Goal: Task Accomplishment & Management: Manage account settings

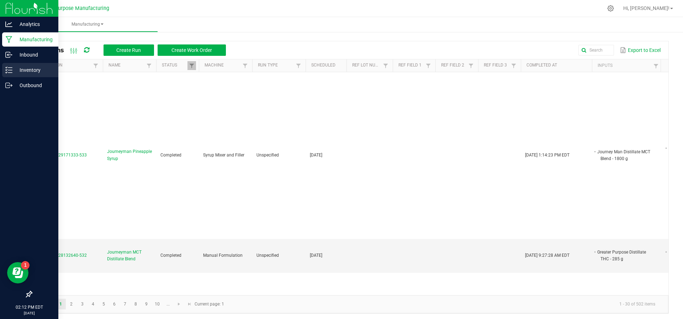
click at [20, 76] on div "Inventory" at bounding box center [30, 70] width 56 height 14
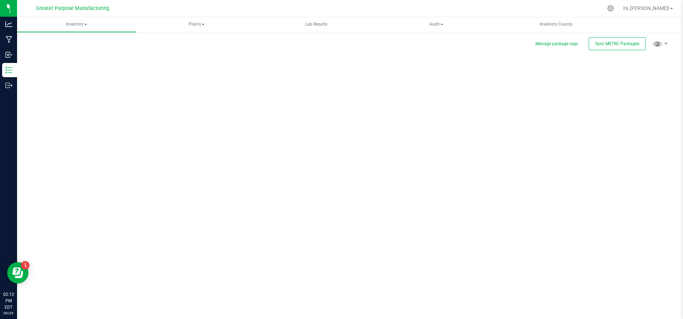
click at [244, 161] on div "Manage package tags Sync METRC Packages Scan Packages 0" at bounding box center [349, 142] width 637 height 208
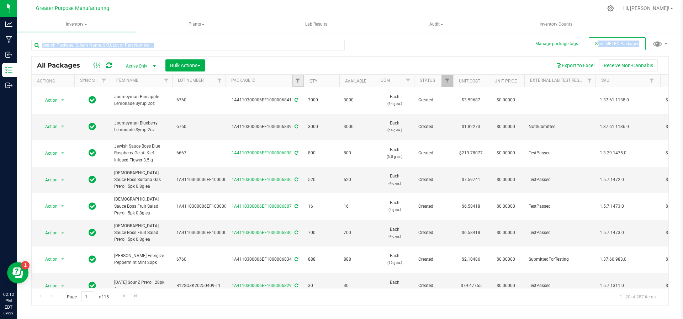
click at [301, 85] on link "Filter" at bounding box center [298, 81] width 12 height 12
type input "70238"
click at [296, 107] on button "Filter" at bounding box center [313, 115] width 34 height 16
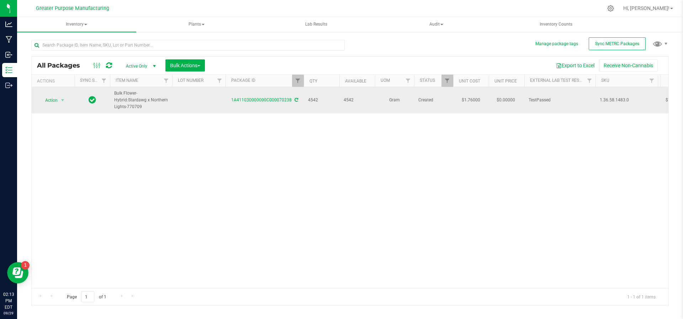
drag, startPoint x: 326, startPoint y: 101, endPoint x: 319, endPoint y: 102, distance: 7.1
click at [319, 102] on span "4542" at bounding box center [321, 100] width 27 height 7
drag, startPoint x: 164, startPoint y: 108, endPoint x: 113, endPoint y: 94, distance: 53.1
click at [113, 94] on td "Bulk Flower- Hybrid:Stardawg x Northern Lights-770709" at bounding box center [141, 100] width 62 height 26
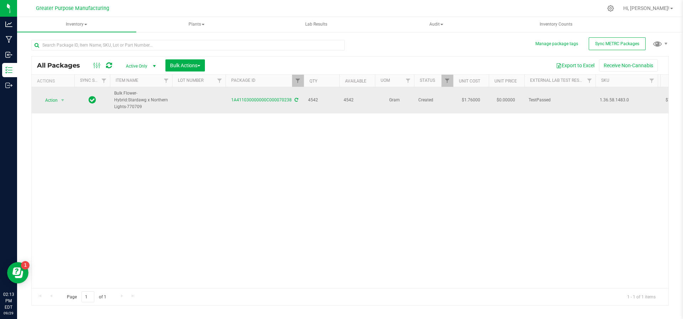
copy span "Bulk Flower- Hybrid:Stardawg x Northern Lights-770709"
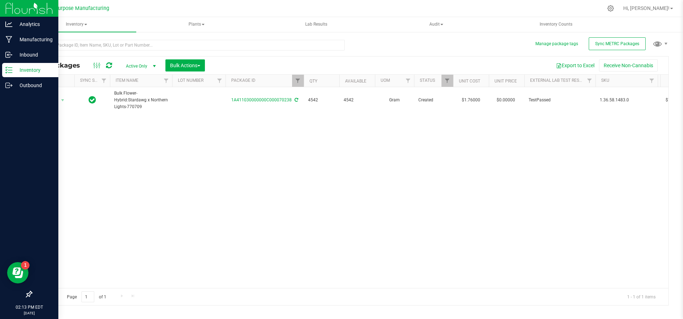
click at [12, 65] on div "Inventory" at bounding box center [30, 70] width 56 height 14
click at [25, 42] on p "Manufacturing" at bounding box center [33, 39] width 43 height 9
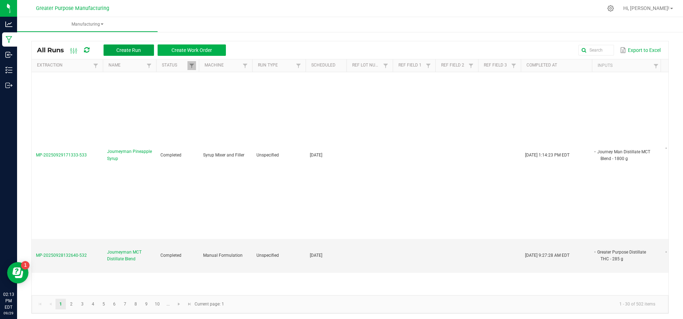
click at [111, 50] on button "Create Run" at bounding box center [128, 49] width 51 height 11
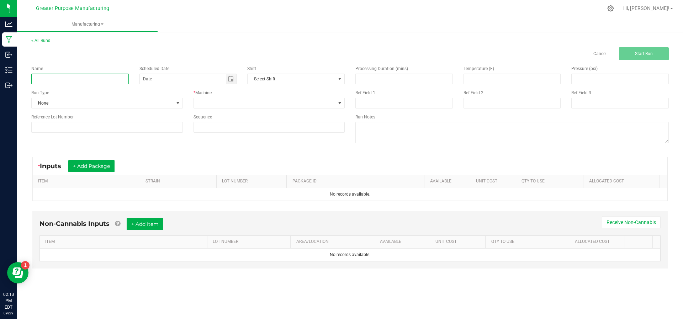
click at [106, 75] on input at bounding box center [79, 79] width 97 height 11
click at [229, 79] on span "Toggle calendar" at bounding box center [231, 79] width 6 height 6
type input "Lobo Northern Snow Caps"
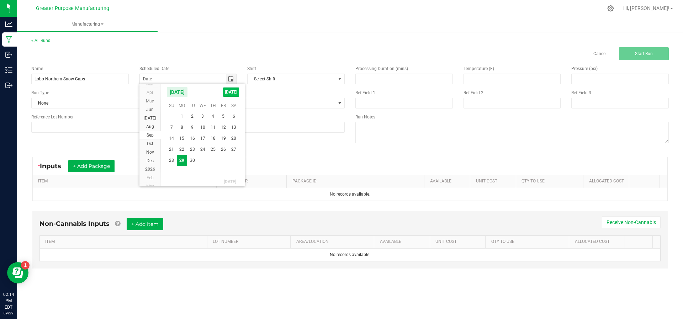
click at [230, 89] on span "TODAY" at bounding box center [231, 91] width 16 height 9
type input "[DATE]"
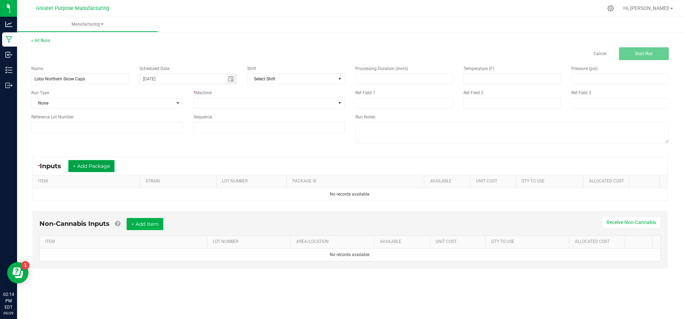
click at [94, 166] on button "+ Add Package" at bounding box center [91, 166] width 46 height 12
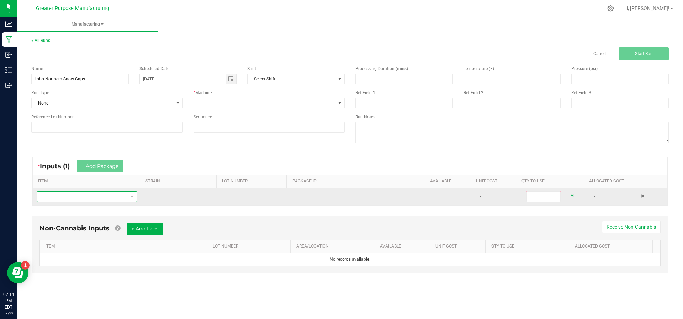
click at [89, 200] on span "NO DATA FOUND" at bounding box center [82, 197] width 90 height 10
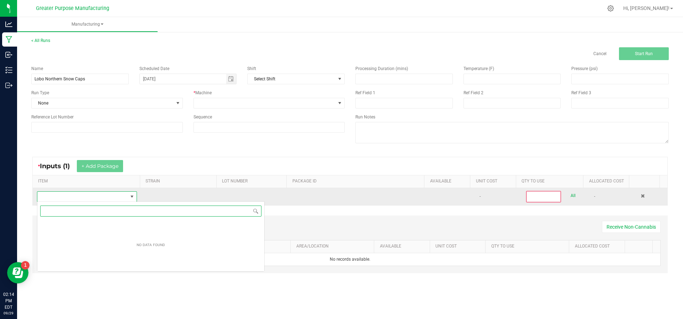
scroll to position [11, 98]
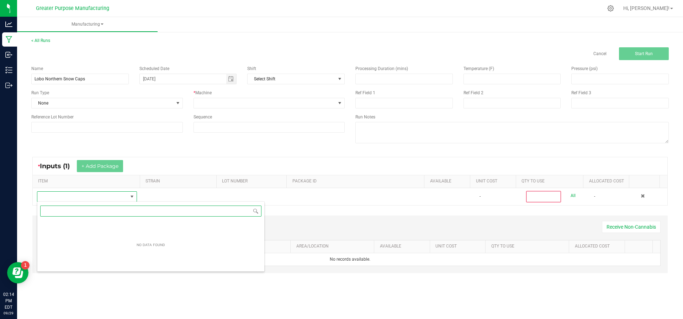
click at [87, 206] on input "NO DATA FOUND" at bounding box center [150, 211] width 221 height 11
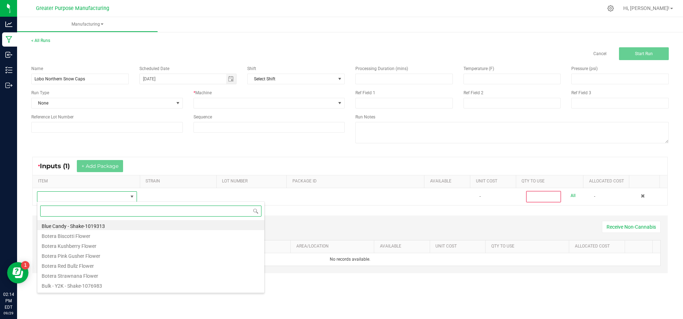
paste input "Bulk Flower- Hybrid:Stardawg x Northern Lights-770709"
type input "Bulk Flower- Hybrid:Stardawg x Northern Lights-770709"
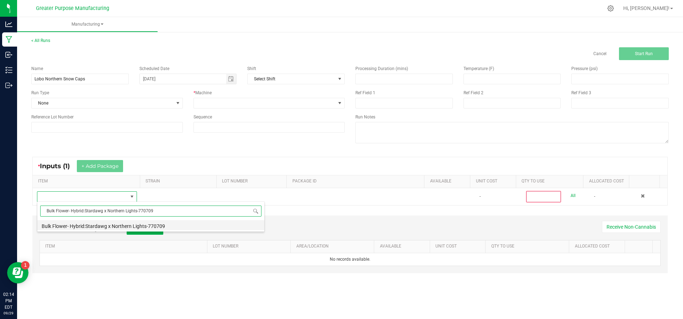
click at [109, 227] on li "Bulk Flower- Hybrid:Stardawg x Northern Lights-770709" at bounding box center [150, 225] width 227 height 10
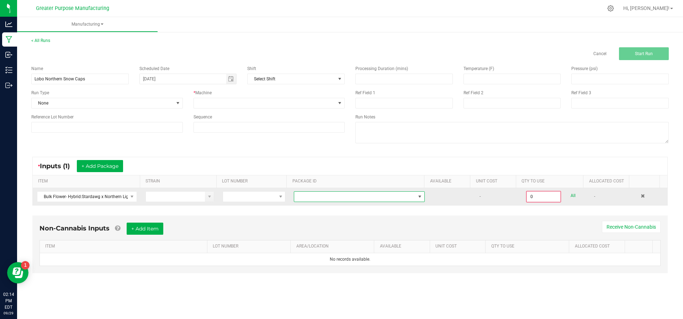
click at [326, 192] on span at bounding box center [354, 197] width 121 height 10
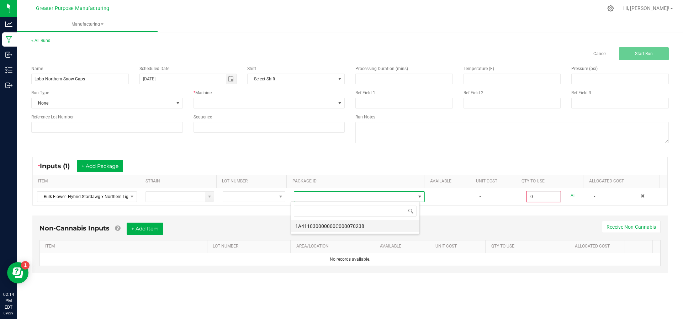
click at [333, 225] on li "1A411030000000C000070238" at bounding box center [355, 226] width 128 height 12
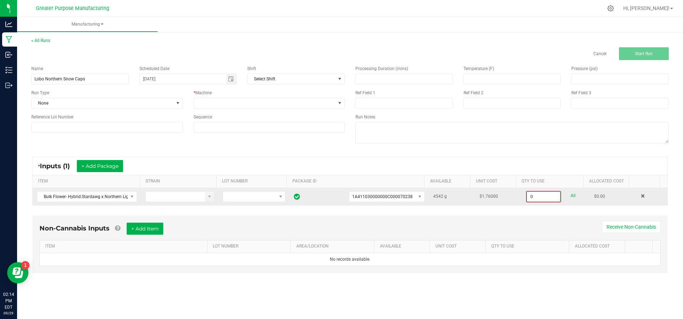
click at [543, 198] on input "0" at bounding box center [543, 197] width 33 height 10
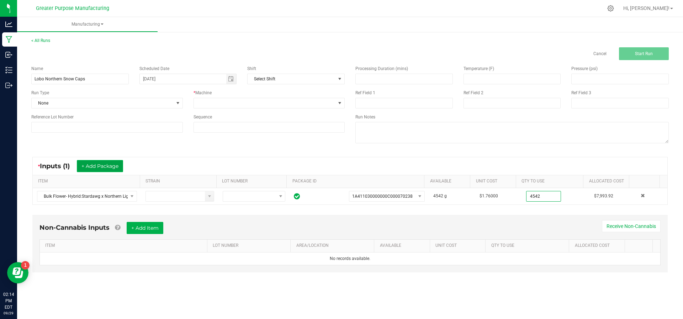
type input "4542.0000 g"
click at [90, 165] on button "+ Add Package" at bounding box center [100, 166] width 46 height 12
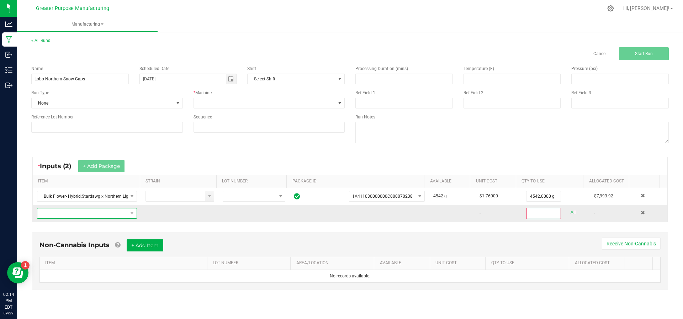
click at [85, 215] on span "NO DATA FOUND" at bounding box center [82, 213] width 90 height 10
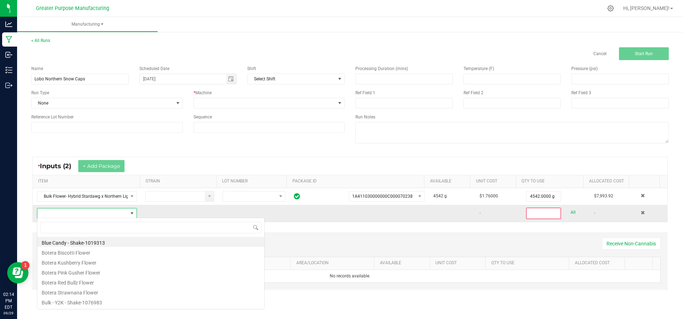
scroll to position [11, 97]
type input "Dia"
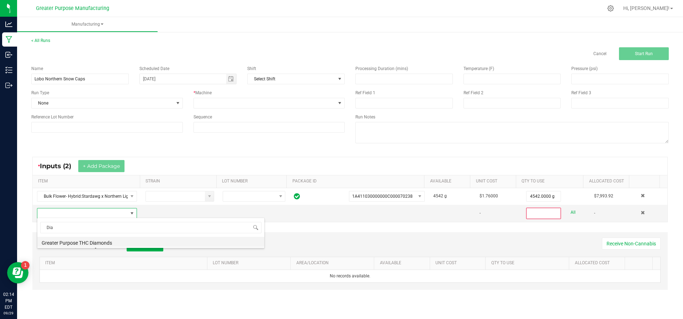
click at [81, 241] on li "Greater Purpose THC Diamonds" at bounding box center [150, 242] width 227 height 10
type input "0"
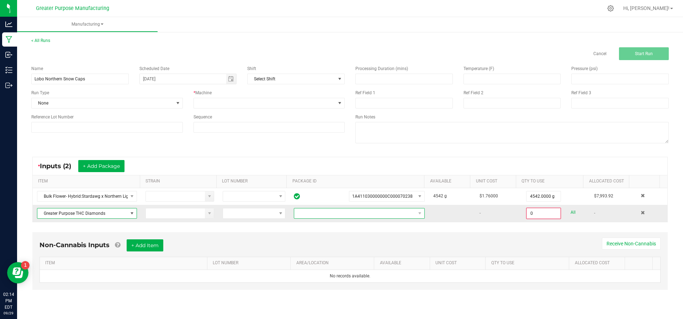
click at [314, 212] on span "NO DATA FOUND" at bounding box center [354, 213] width 121 height 10
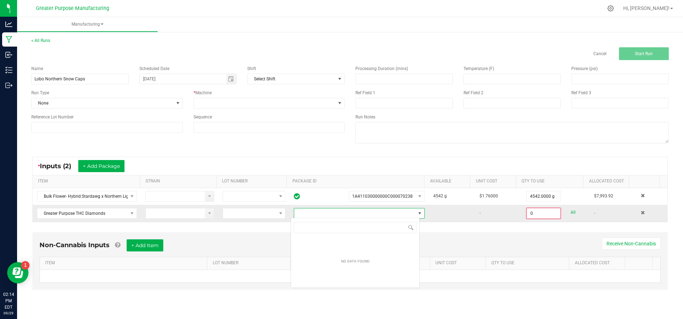
scroll to position [11, 129]
click at [314, 212] on span "NO DATA FOUND" at bounding box center [354, 213] width 121 height 10
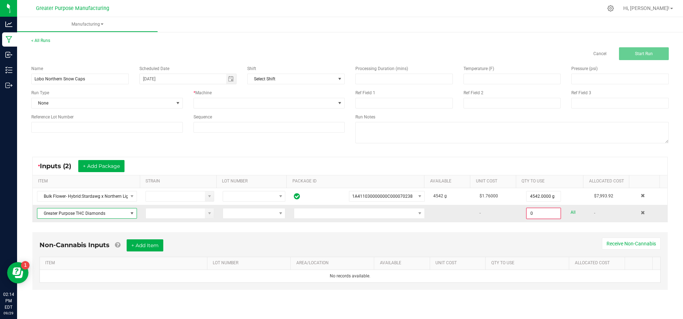
click at [129, 213] on span at bounding box center [132, 214] width 6 height 6
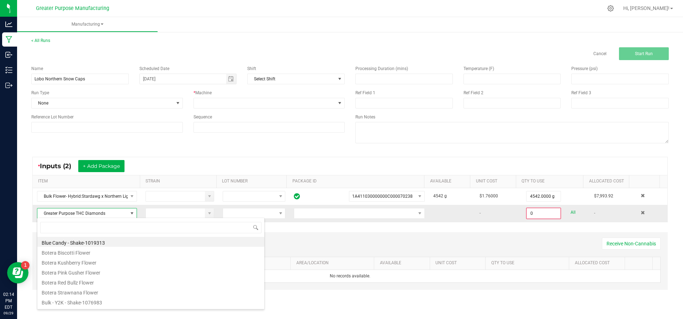
scroll to position [11, 98]
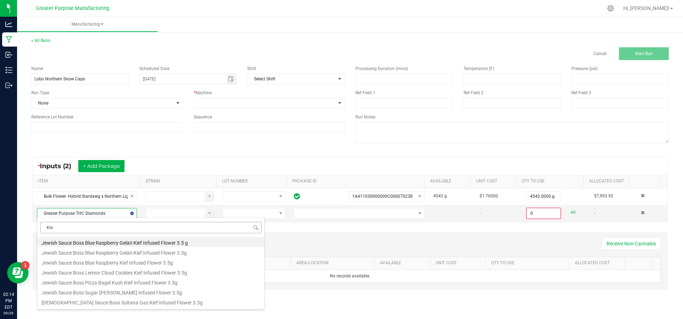
type input "Ki"
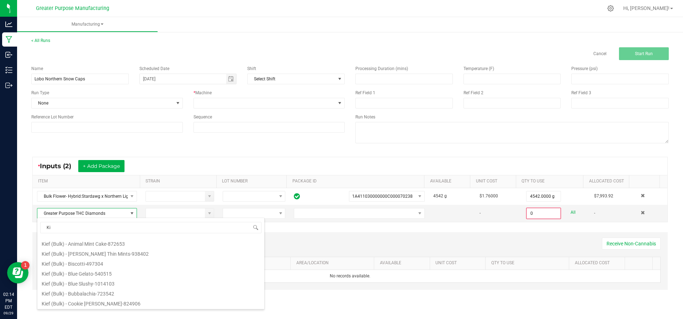
scroll to position [90, 0]
click at [125, 267] on li "Kief (Bulk) - Blue Gelato-540515" at bounding box center [150, 271] width 227 height 10
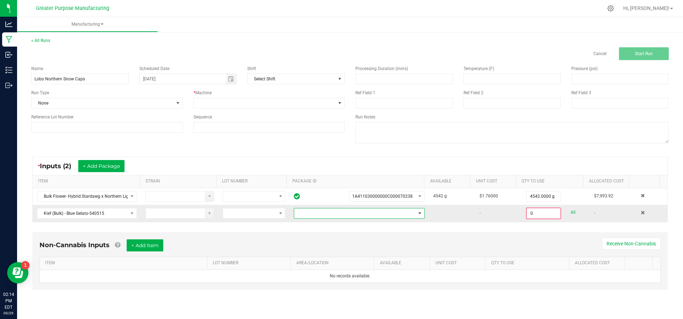
click at [357, 209] on span at bounding box center [354, 213] width 121 height 10
click at [349, 239] on li "1A4110300000003000082148" at bounding box center [355, 243] width 128 height 12
click at [537, 214] on input "0" at bounding box center [543, 213] width 33 height 10
type input "100.0000 g"
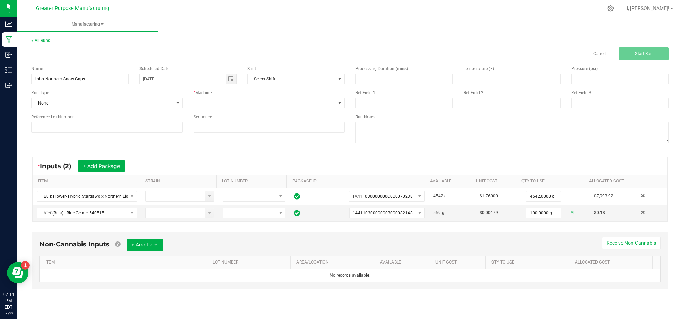
click at [406, 245] on div "Non-Cannabis Inputs + Add Item Receive Non-Cannabis" at bounding box center [349, 247] width 621 height 17
click at [237, 108] on div "Name Lobo Northern Snow Caps Scheduled Date 09/29/2025 Shift Select Shift Run T…" at bounding box center [188, 99] width 324 height 78
click at [237, 106] on span at bounding box center [265, 103] width 142 height 10
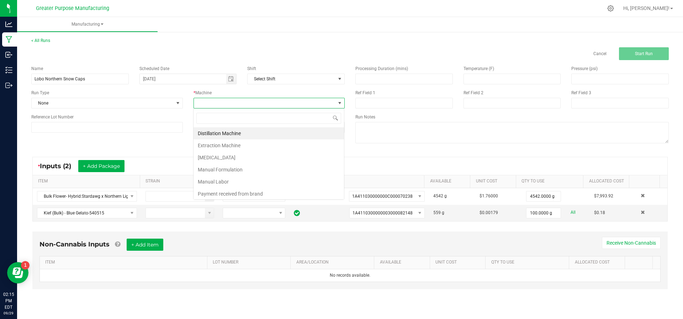
scroll to position [11, 152]
click at [217, 181] on li "Manual Labor" at bounding box center [268, 182] width 150 height 12
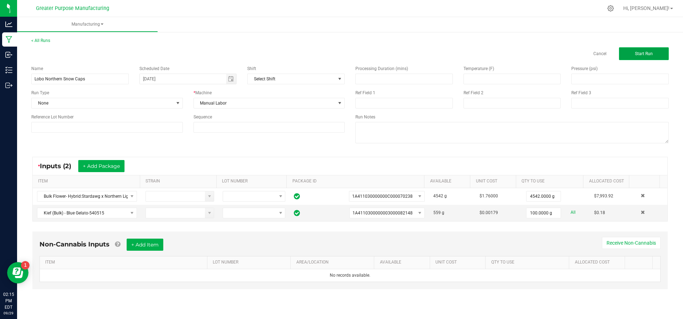
click at [649, 55] on span "Start Run" at bounding box center [644, 53] width 18 height 5
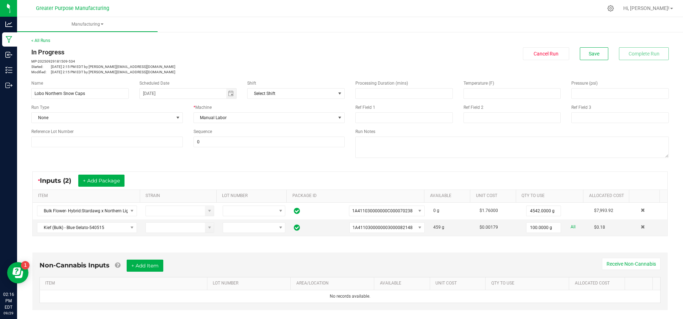
scroll to position [134, 0]
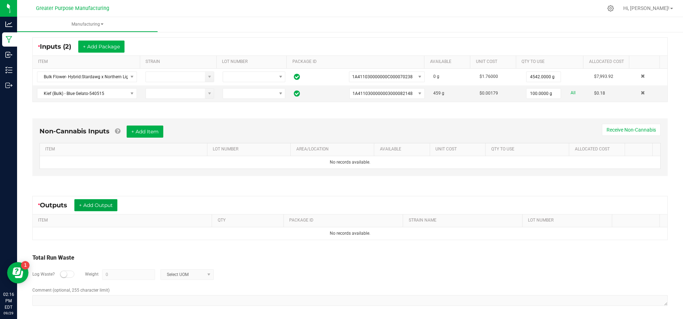
click at [112, 203] on button "+ Add Output" at bounding box center [95, 205] width 43 height 12
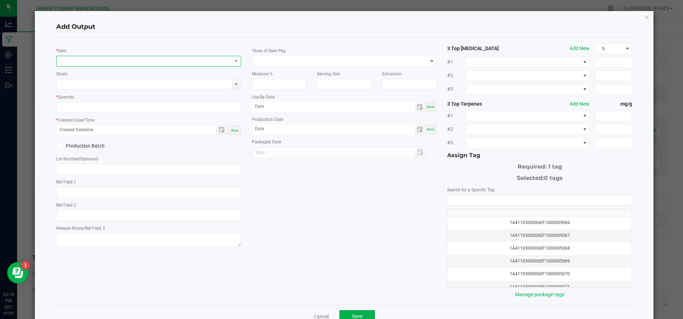
click at [131, 62] on span "NO DATA FOUND" at bounding box center [144, 61] width 175 height 10
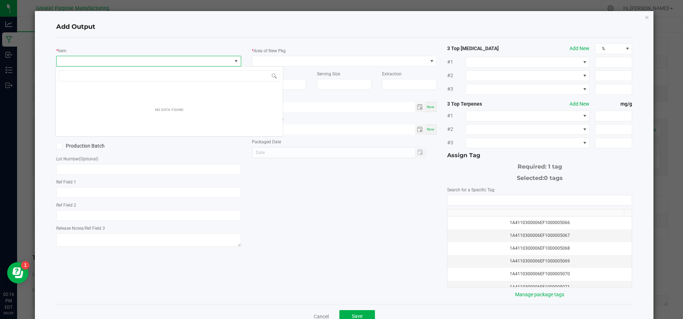
scroll to position [11, 182]
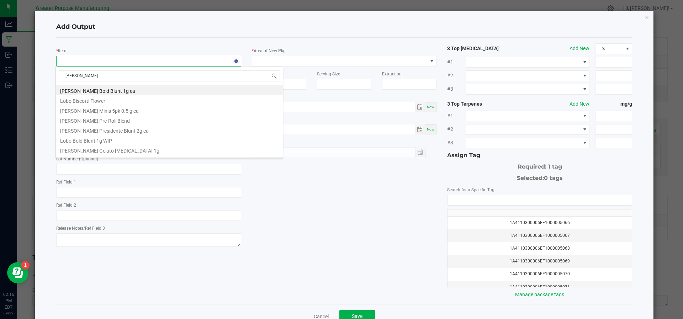
type input "Lobo Northern"
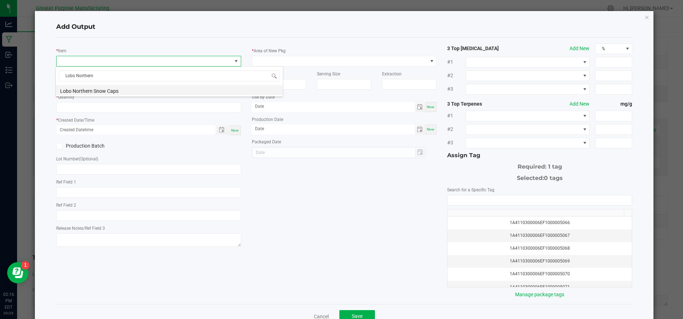
click at [126, 87] on li "Lobo Northern Snow Caps" at bounding box center [169, 90] width 227 height 10
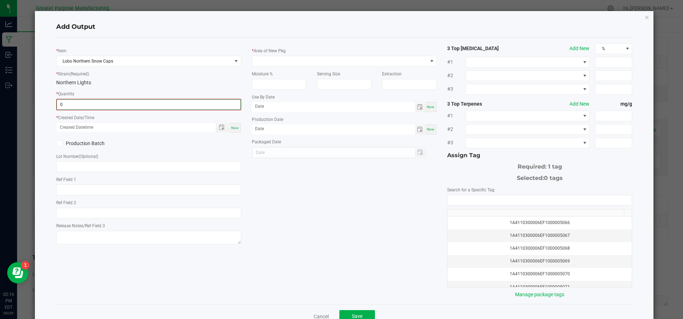
click at [112, 103] on input "0" at bounding box center [149, 105] width 184 height 10
click at [282, 30] on h4 "Add Output" at bounding box center [344, 26] width 576 height 9
click at [148, 99] on span "0.0000 g" at bounding box center [149, 104] width 184 height 11
click at [134, 104] on input "0" at bounding box center [149, 105] width 184 height 10
type input "5"
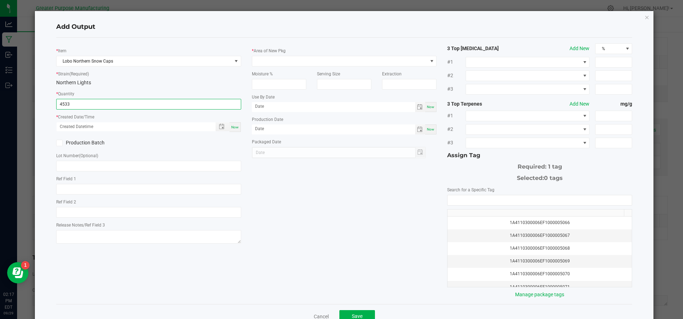
type input "4533.0000 g"
click at [234, 127] on span "Now" at bounding box center [234, 127] width 7 height 4
type input "09/29/2025 2:17 PM"
type input "[DATE]"
click at [59, 143] on icon at bounding box center [59, 143] width 5 height 0
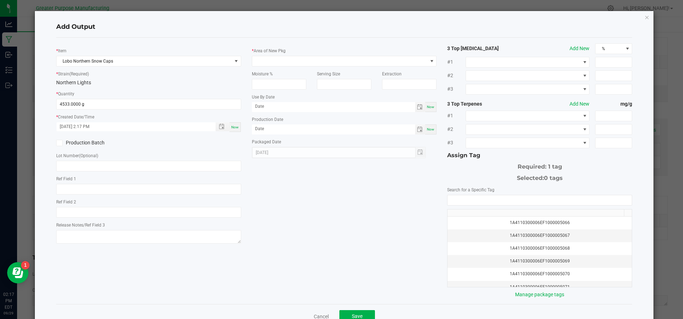
click at [0, 0] on input "Production Batch" at bounding box center [0, 0] width 0 height 0
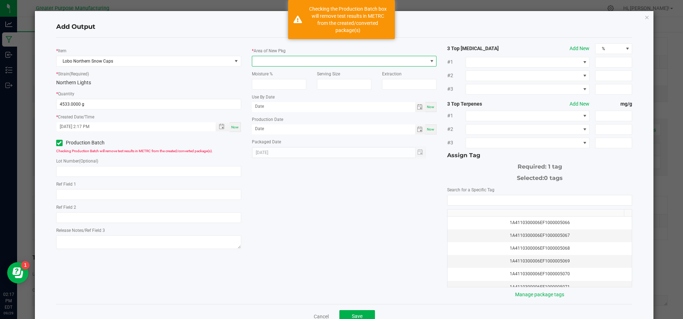
click at [277, 62] on span at bounding box center [339, 61] width 175 height 10
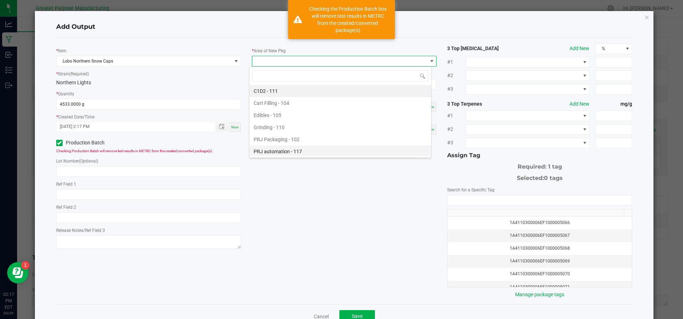
scroll to position [48, 0]
click at [301, 147] on li "Vault - 108" at bounding box center [340, 152] width 182 height 12
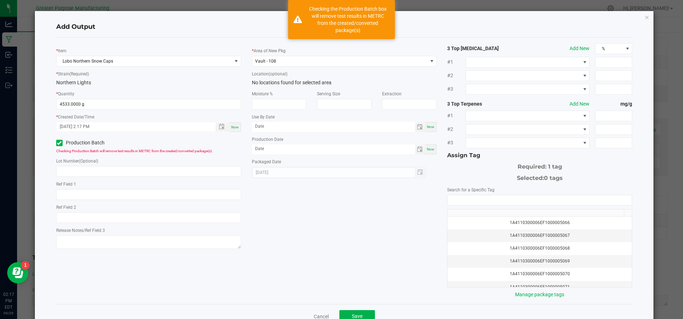
click at [430, 153] on div "Now" at bounding box center [430, 149] width 11 height 10
type input "[DATE]"
click at [464, 192] on div "Search for a Specific Tag 1A4110300006EF1000005066 1A4110300006EF1000005067 1A4…" at bounding box center [539, 242] width 185 height 112
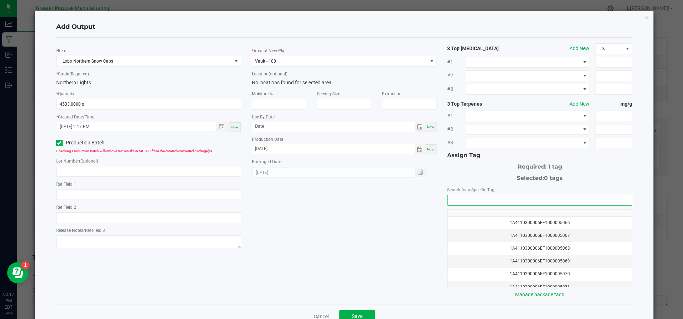
click at [464, 196] on input "NO DATA FOUND" at bounding box center [539, 200] width 184 height 10
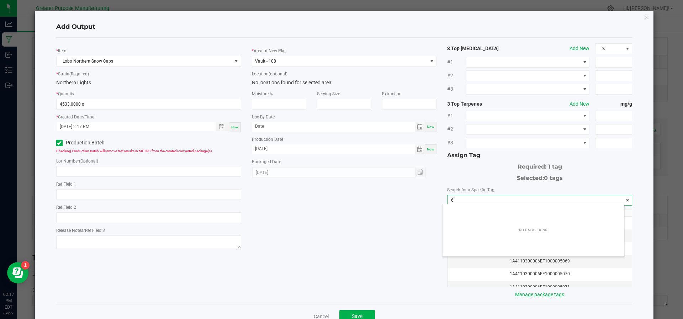
scroll to position [10, 182]
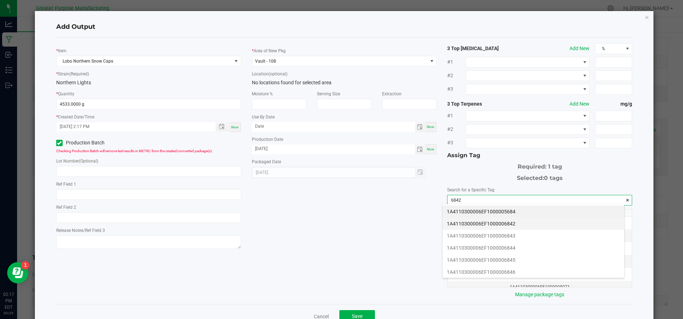
click at [460, 223] on li "1A4110300006EF1000006842" at bounding box center [533, 224] width 182 height 12
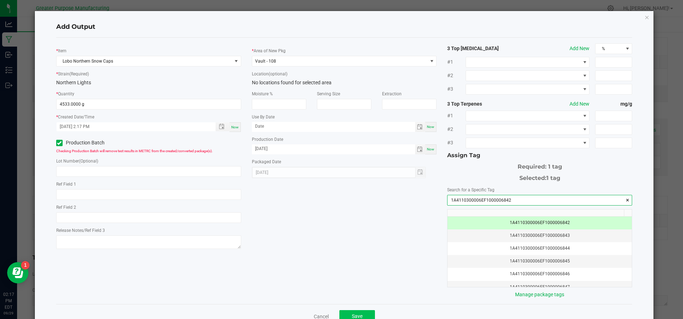
type input "1A4110300006EF1000006842"
click at [351, 311] on button "Save" at bounding box center [357, 316] width 36 height 13
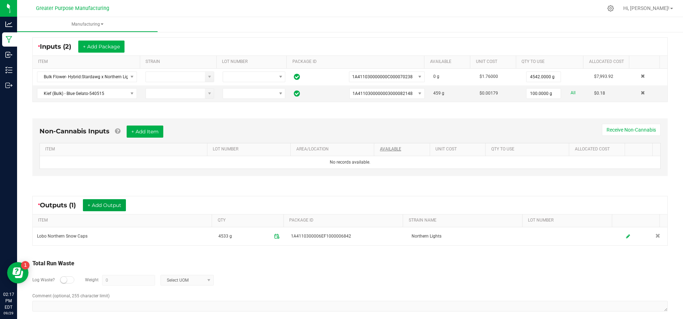
scroll to position [0, 0]
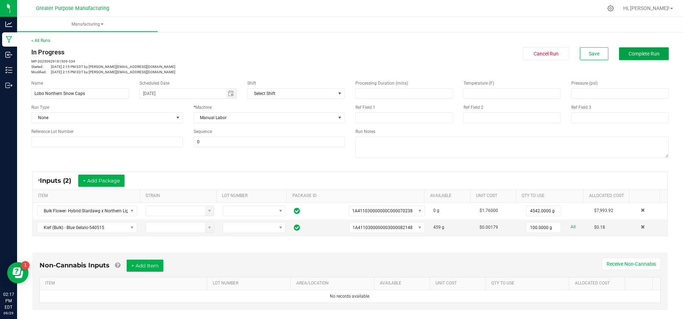
click at [631, 52] on span "Complete Run" at bounding box center [643, 54] width 31 height 6
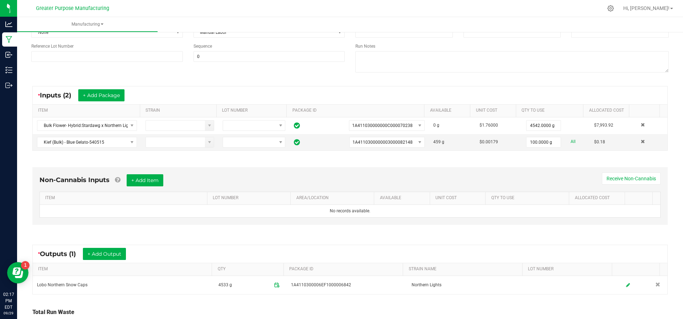
scroll to position [86, 0]
click at [274, 279] on span at bounding box center [276, 284] width 11 height 11
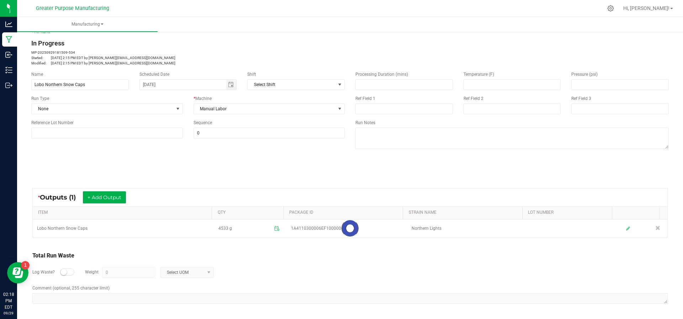
scroll to position [8, 0]
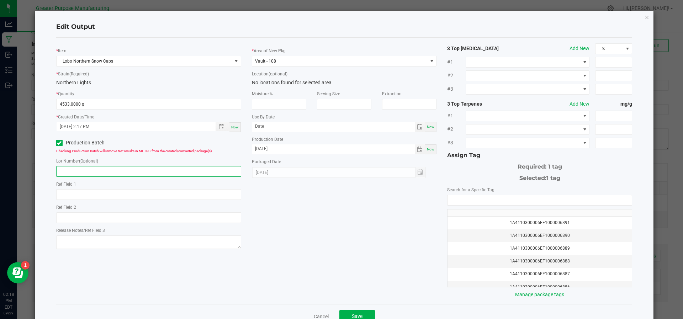
click at [137, 171] on input "text" at bounding box center [148, 171] width 185 height 11
type input "6842"
click at [352, 314] on span "Save" at bounding box center [357, 316] width 11 height 6
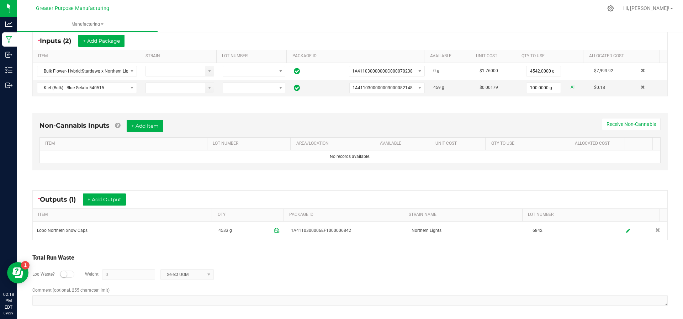
scroll to position [0, 0]
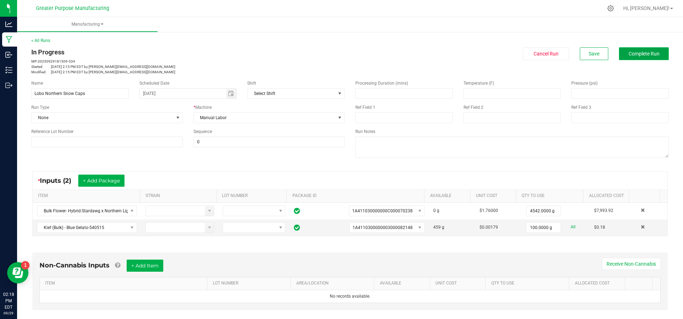
click at [642, 59] on button "Complete Run" at bounding box center [644, 53] width 50 height 13
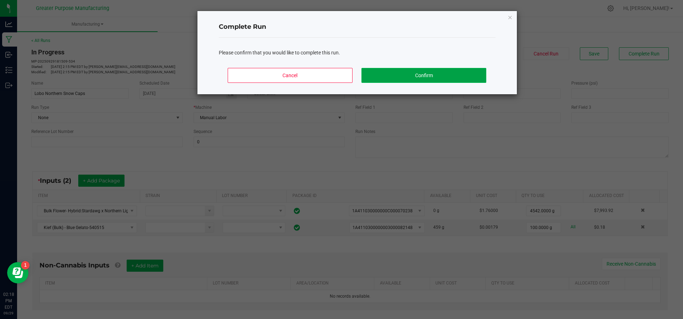
click at [478, 79] on button "Confirm" at bounding box center [423, 75] width 124 height 15
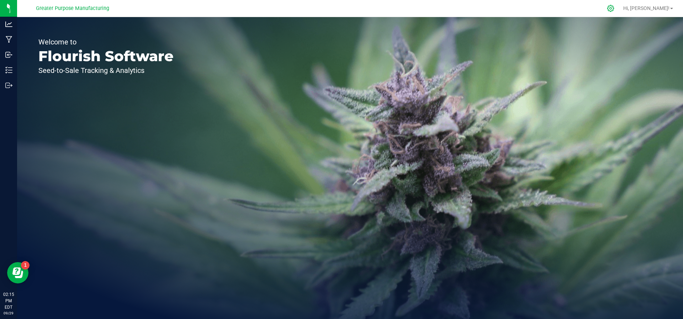
click at [614, 7] on icon at bounding box center [610, 8] width 7 height 7
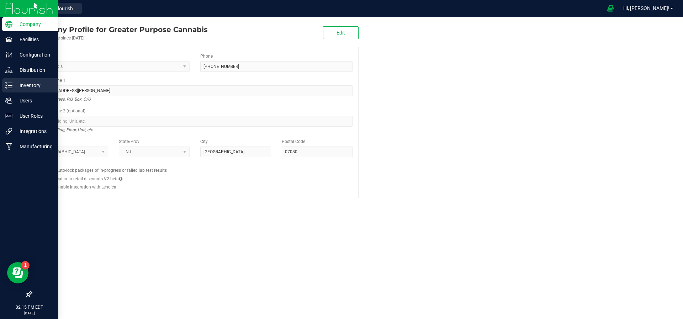
click at [33, 92] on div "Inventory" at bounding box center [30, 85] width 56 height 14
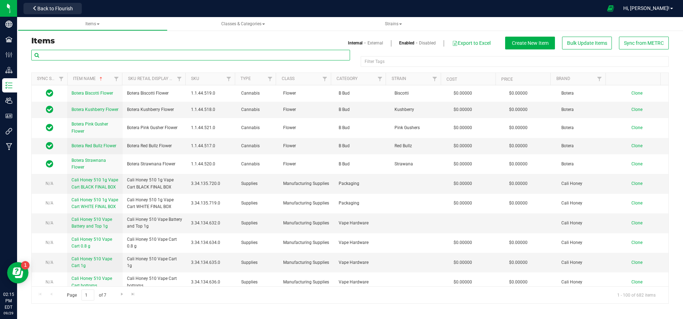
click at [96, 52] on input "text" at bounding box center [190, 55] width 319 height 11
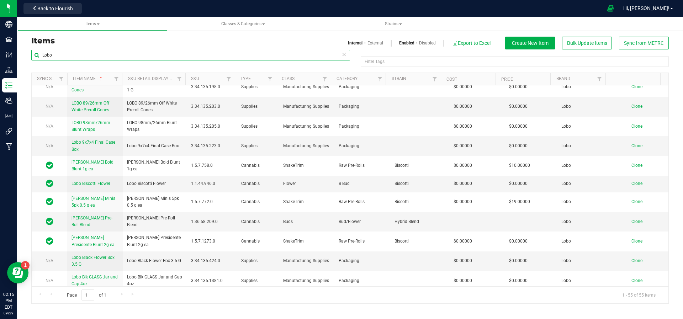
scroll to position [167, 0]
type input "Lobo"
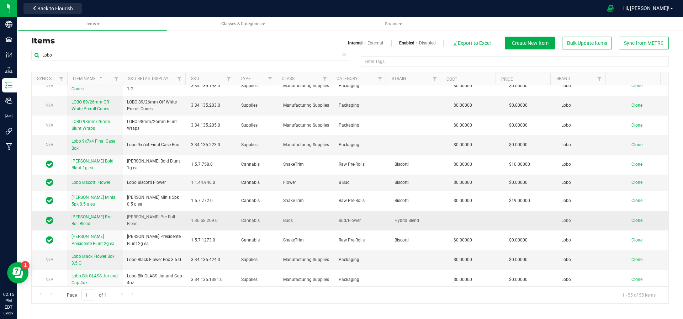
click at [102, 222] on link "[PERSON_NAME] Pre-Roll Blend" at bounding box center [94, 221] width 47 height 14
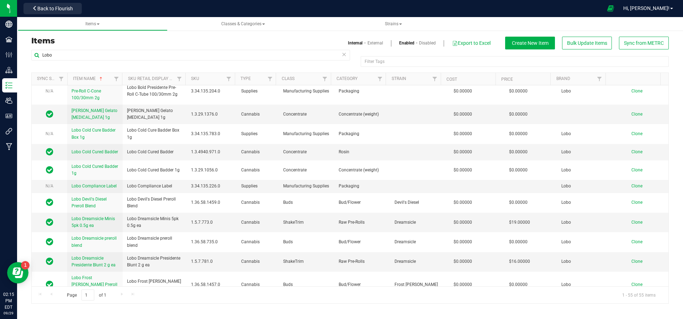
scroll to position [431, 0]
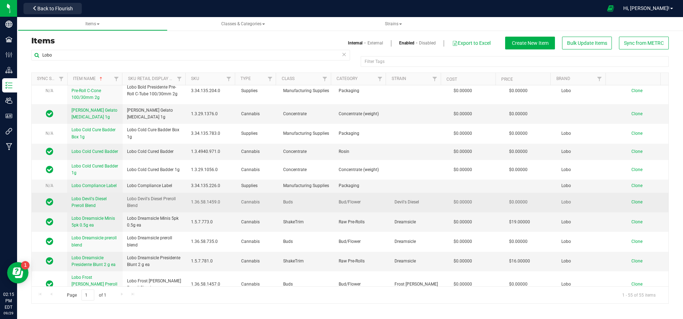
click at [631, 200] on span "Clone" at bounding box center [636, 202] width 11 height 5
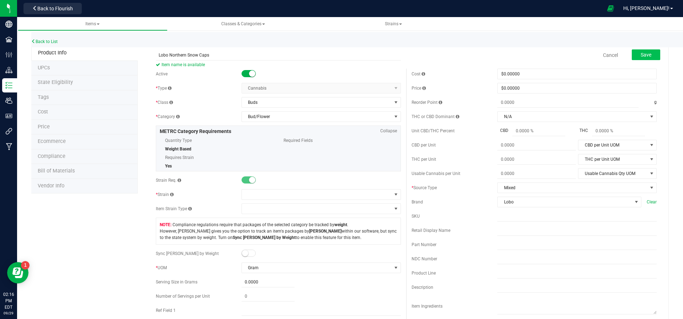
type input "Lobo Northern Snow Caps"
click at [648, 52] on button "Save" at bounding box center [646, 54] width 28 height 11
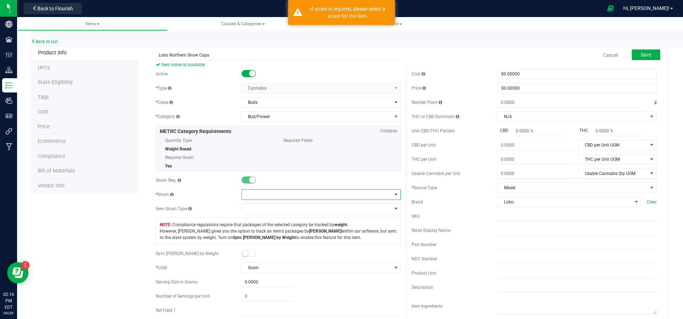
click at [261, 198] on span at bounding box center [317, 195] width 150 height 10
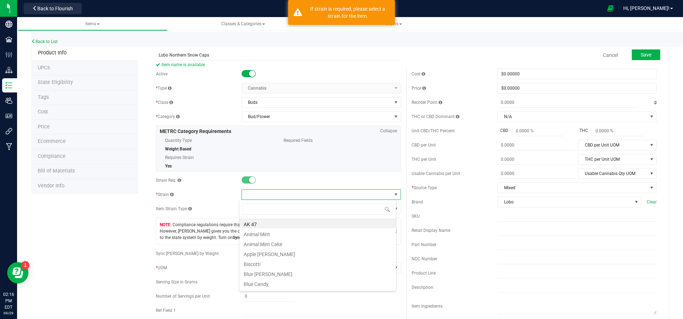
scroll to position [11, 157]
type input "no"
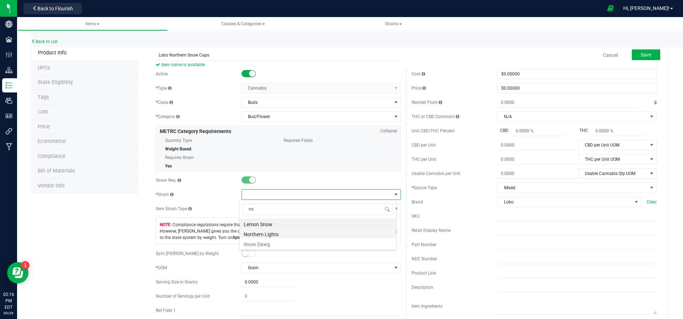
click at [279, 234] on li "Northern Lights" at bounding box center [317, 233] width 156 height 10
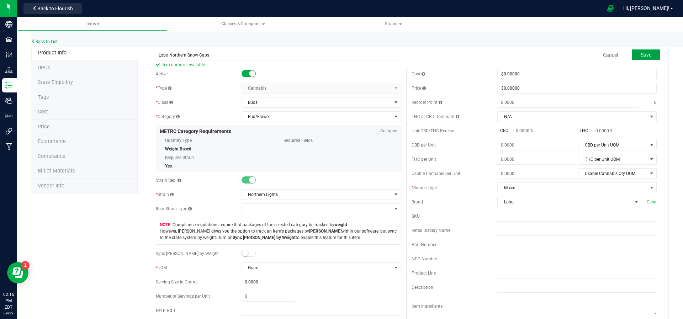
click at [641, 54] on span "Save" at bounding box center [646, 55] width 11 height 6
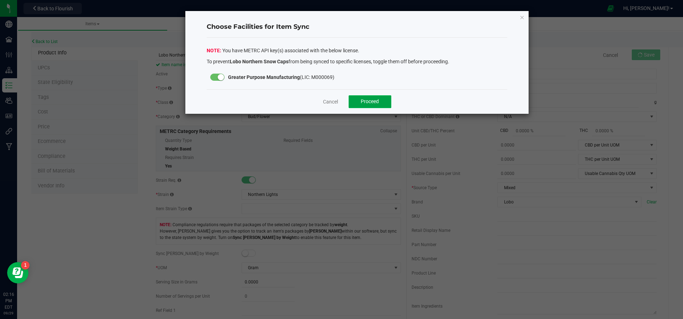
click at [363, 99] on span "Proceed" at bounding box center [370, 102] width 18 height 6
